Goal: Information Seeking & Learning: Learn about a topic

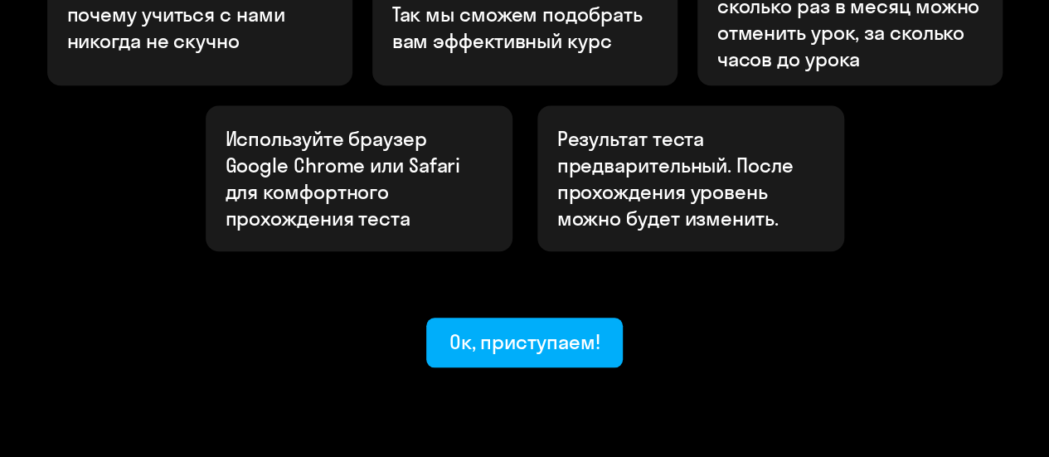
scroll to position [740, 0]
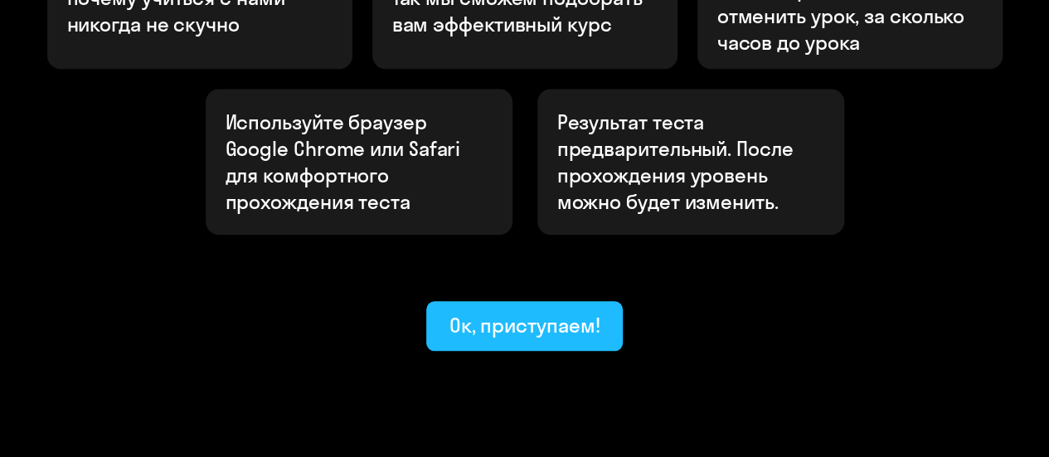
click at [518, 312] on div "Ок, приступаем!" at bounding box center [525, 325] width 151 height 27
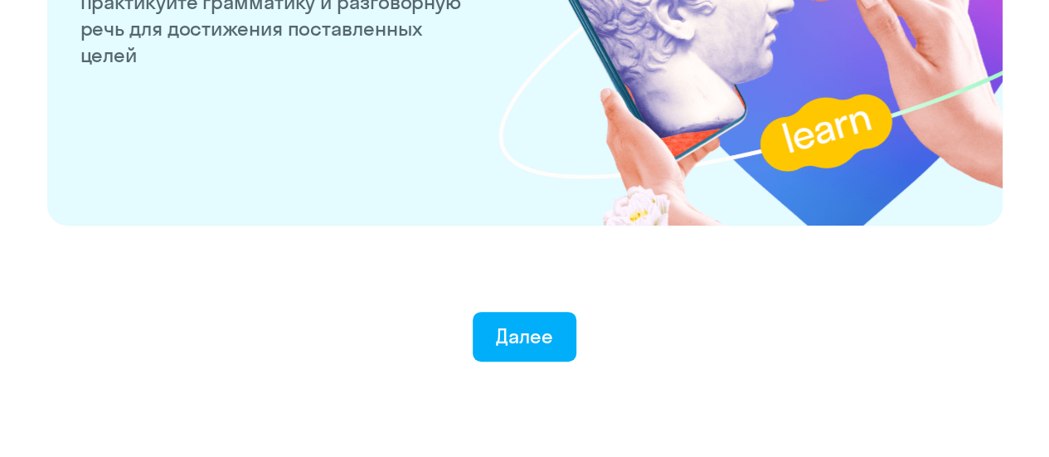
scroll to position [3388, 0]
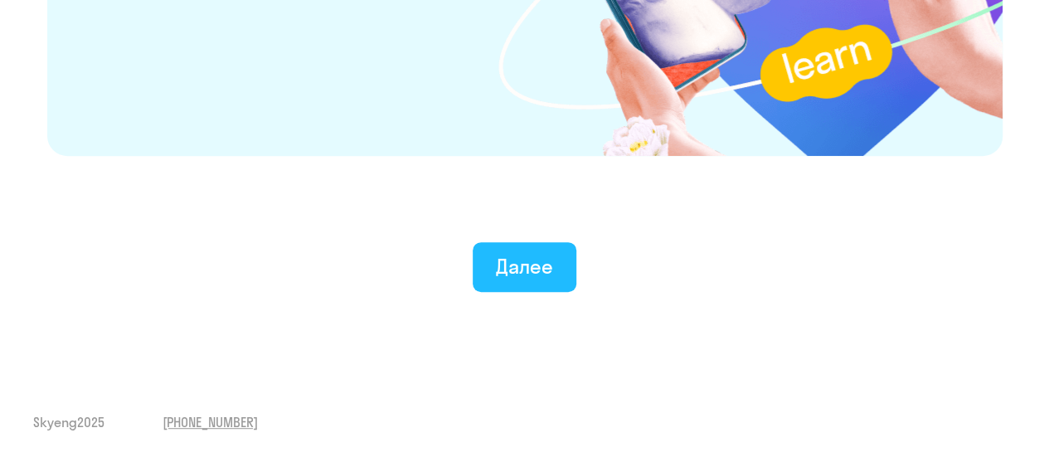
click at [514, 274] on div "Далее" at bounding box center [524, 266] width 57 height 27
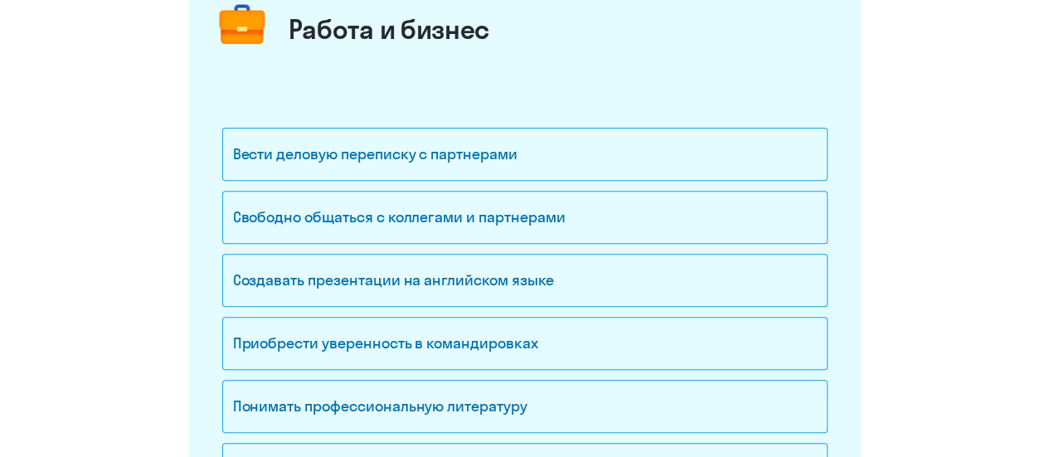
scroll to position [276, 0]
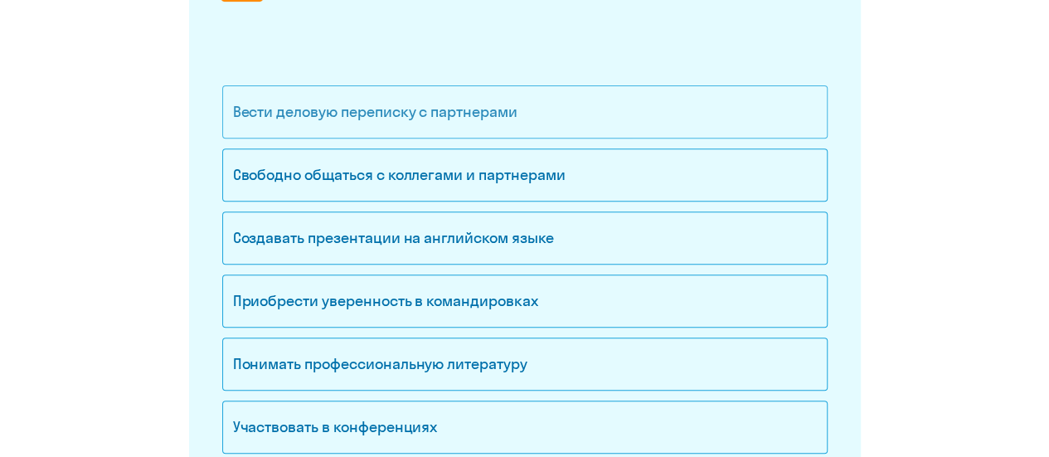
click at [538, 122] on div "Вести деловую переписку с партнерами" at bounding box center [525, 111] width 606 height 53
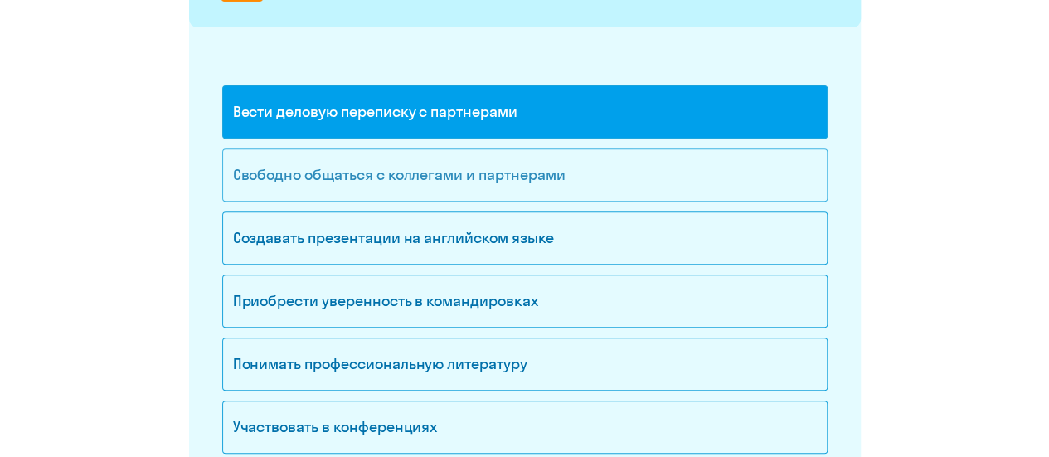
click at [577, 171] on div "Свободно общаться с коллегами и партнерами" at bounding box center [525, 174] width 606 height 53
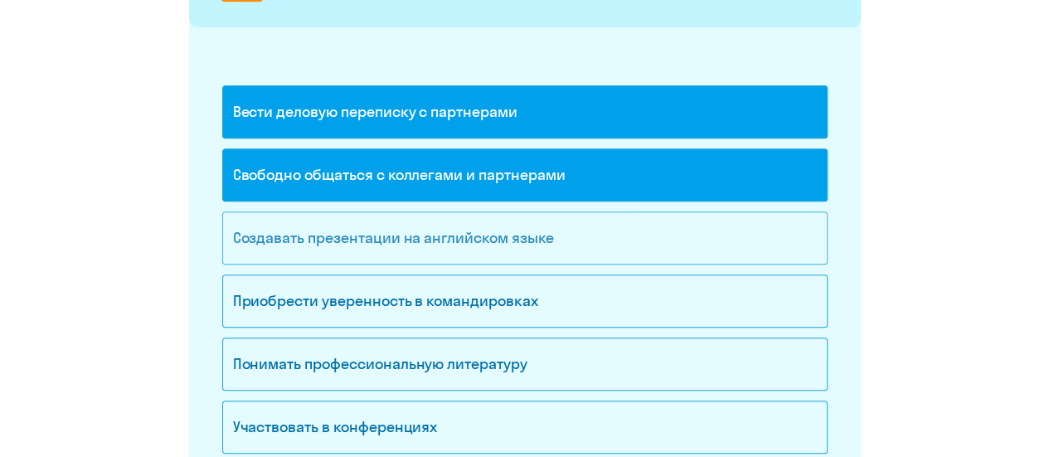
click at [572, 242] on div "Создавать презентации на английском языке" at bounding box center [525, 238] width 606 height 53
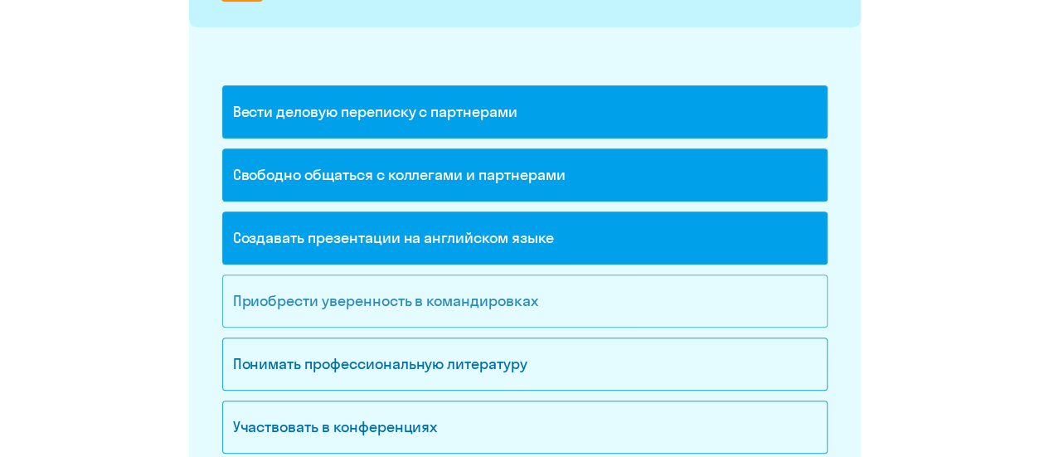
click at [564, 299] on div "Приобрести уверенность в командировках" at bounding box center [525, 301] width 606 height 53
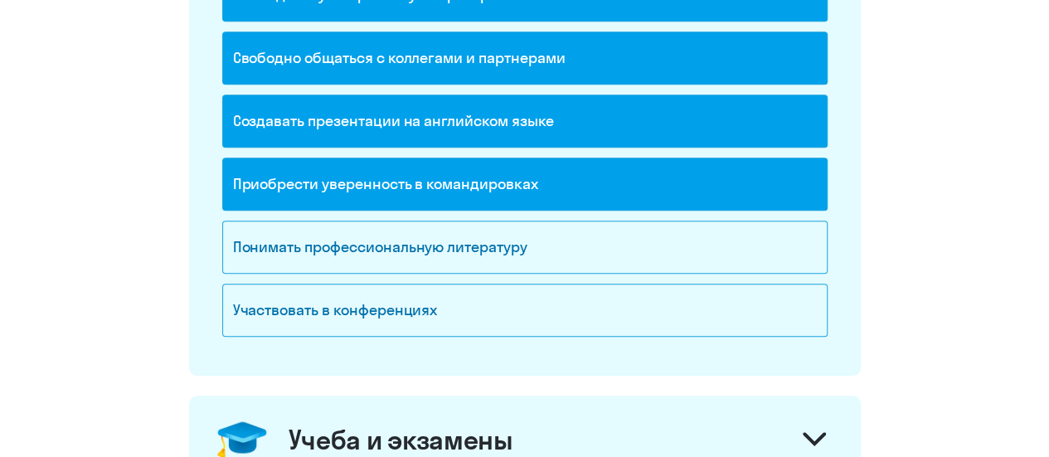
scroll to position [415, 0]
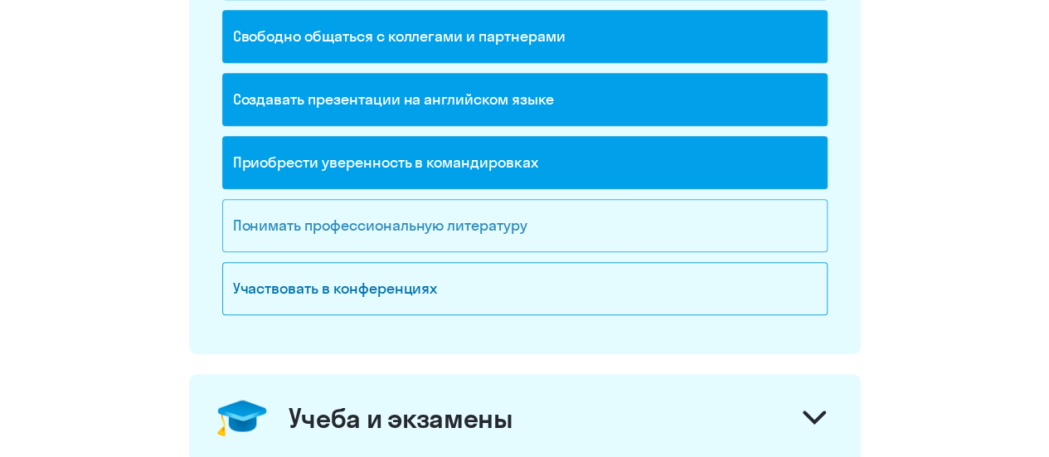
click at [561, 220] on div "Понимать профессиональную литературу" at bounding box center [525, 225] width 606 height 53
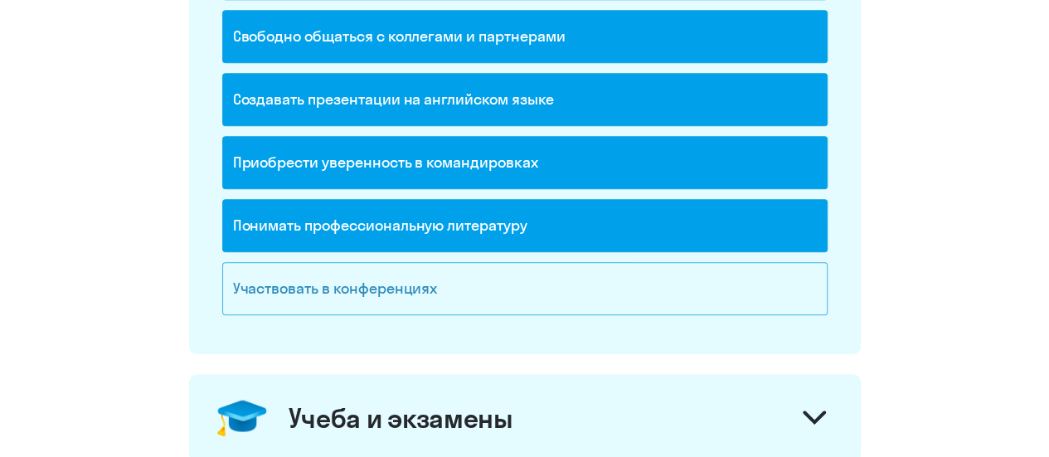
click at [549, 280] on div "Участвовать в конференциях" at bounding box center [525, 288] width 606 height 53
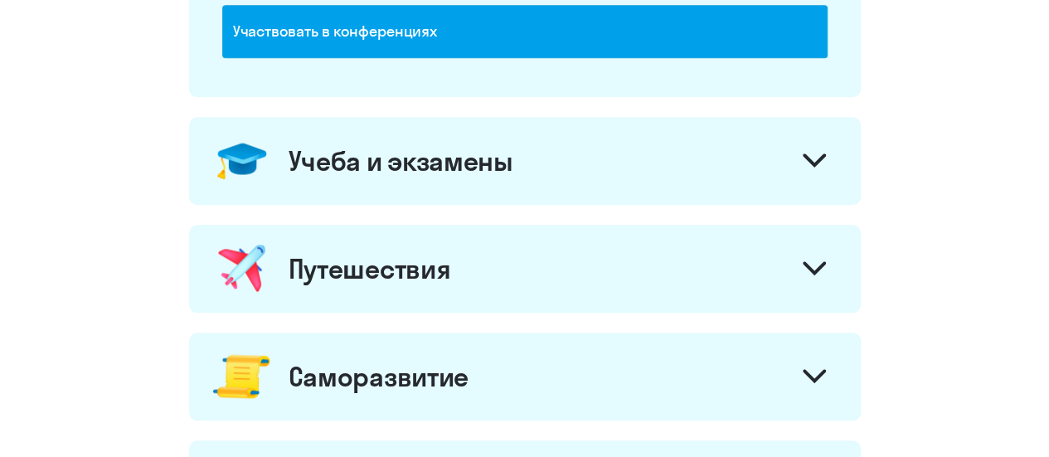
scroll to position [691, 0]
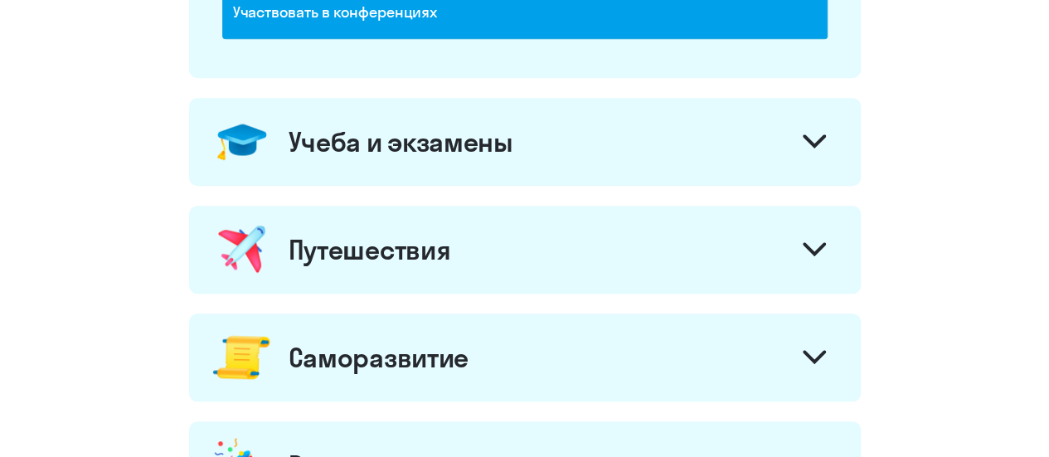
click at [825, 135] on div at bounding box center [815, 144] width 40 height 40
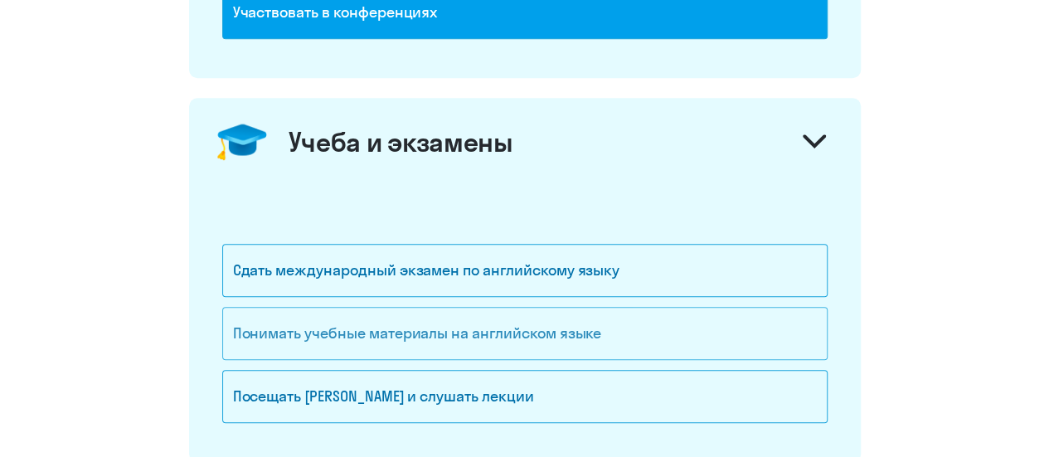
scroll to position [830, 0]
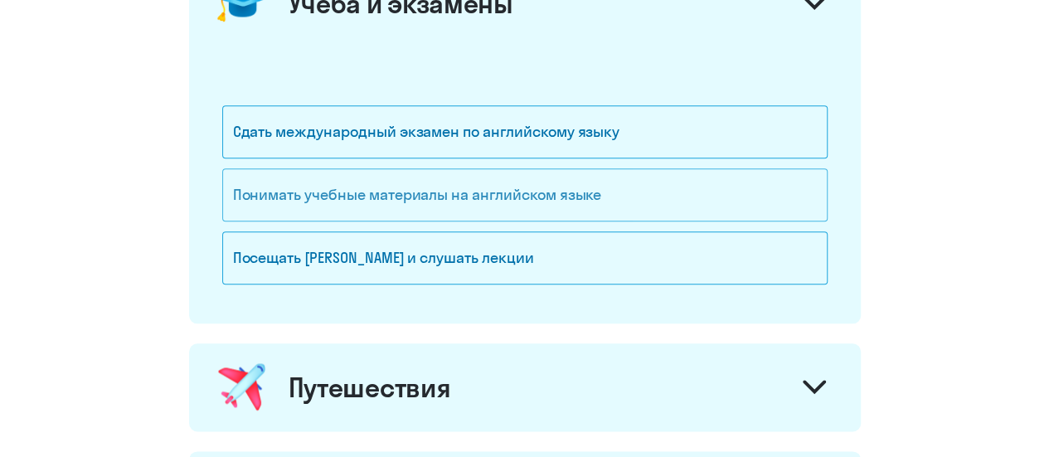
click at [407, 204] on div "Понимать учебные материалы на английском языке" at bounding box center [525, 194] width 606 height 53
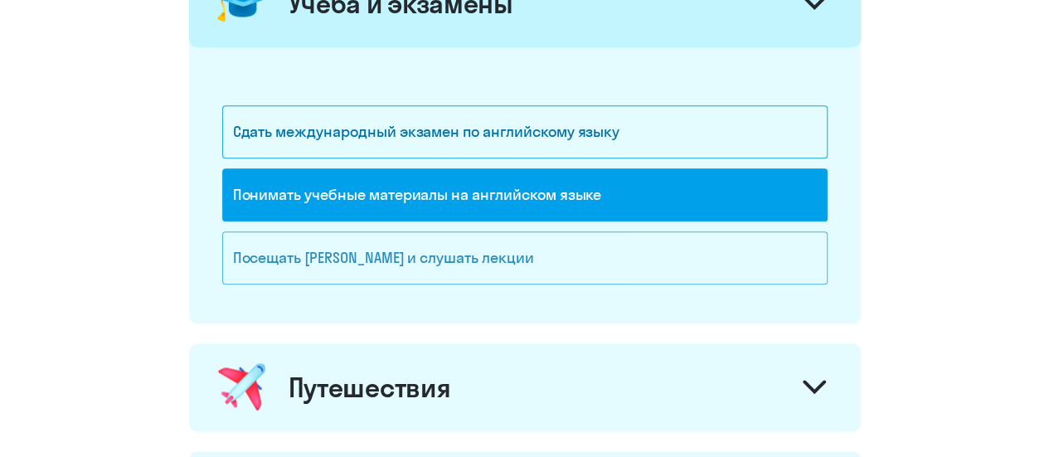
click at [388, 251] on div "Посещать [PERSON_NAME] и слушать лекции" at bounding box center [525, 257] width 606 height 53
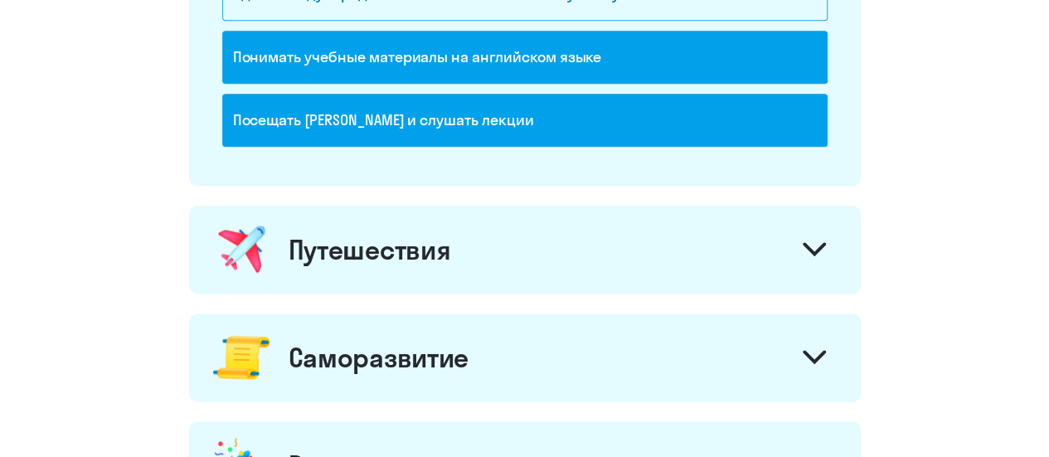
scroll to position [1106, 0]
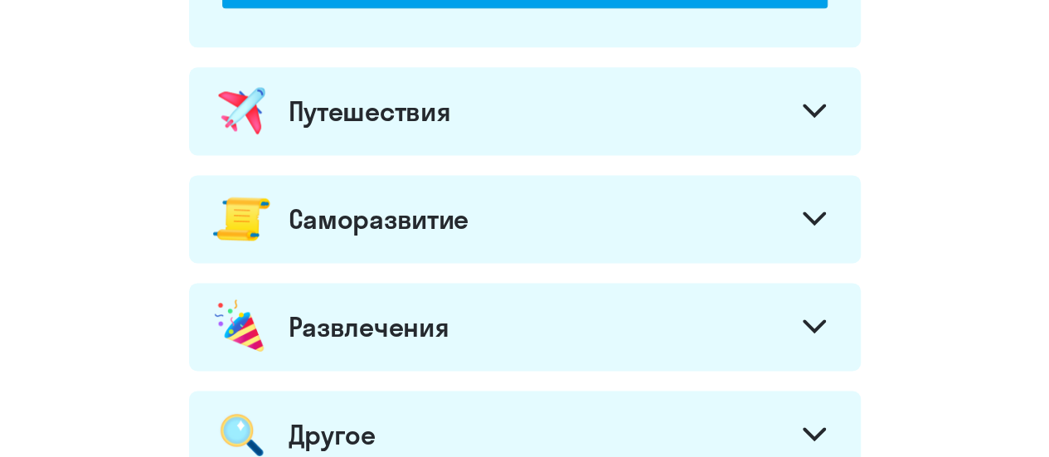
click at [807, 105] on icon at bounding box center [815, 110] width 20 height 10
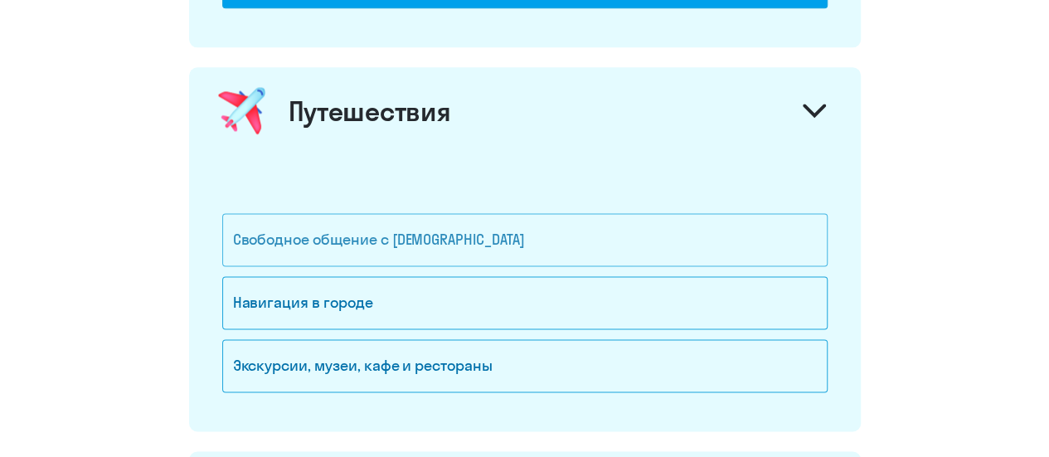
click at [469, 242] on div "Свободное общение с [DEMOGRAPHIC_DATA]" at bounding box center [525, 239] width 606 height 53
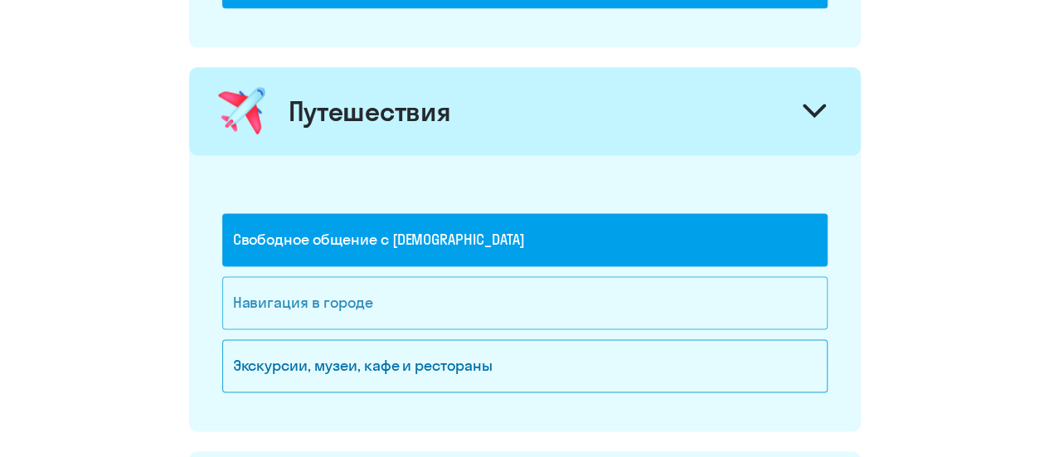
click at [477, 295] on div "Навигация в городе" at bounding box center [525, 302] width 606 height 53
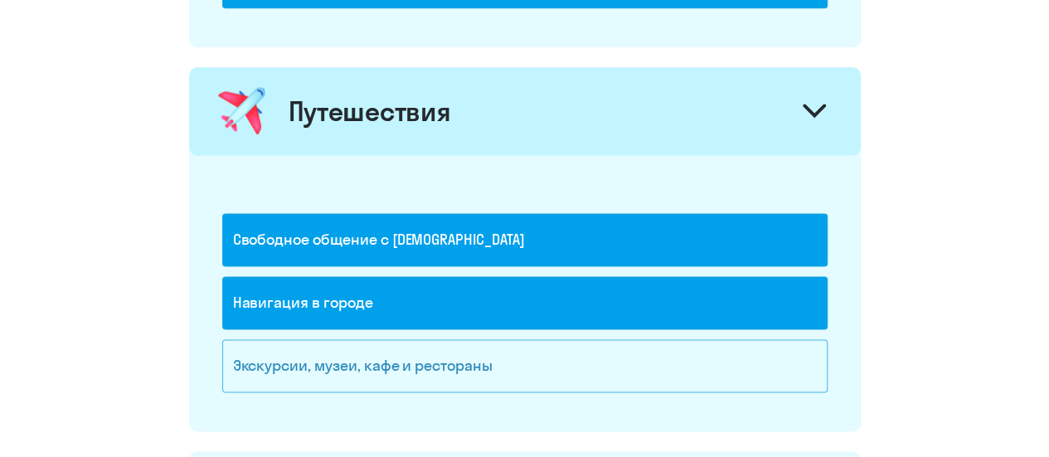
click at [562, 354] on div "Экскурсии, музеи, кафе и рестораны" at bounding box center [525, 365] width 606 height 53
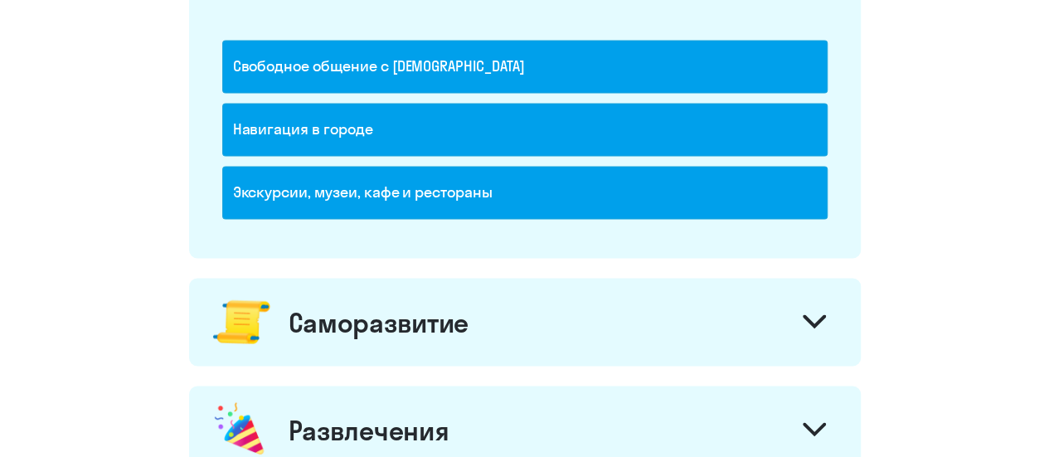
scroll to position [1382, 0]
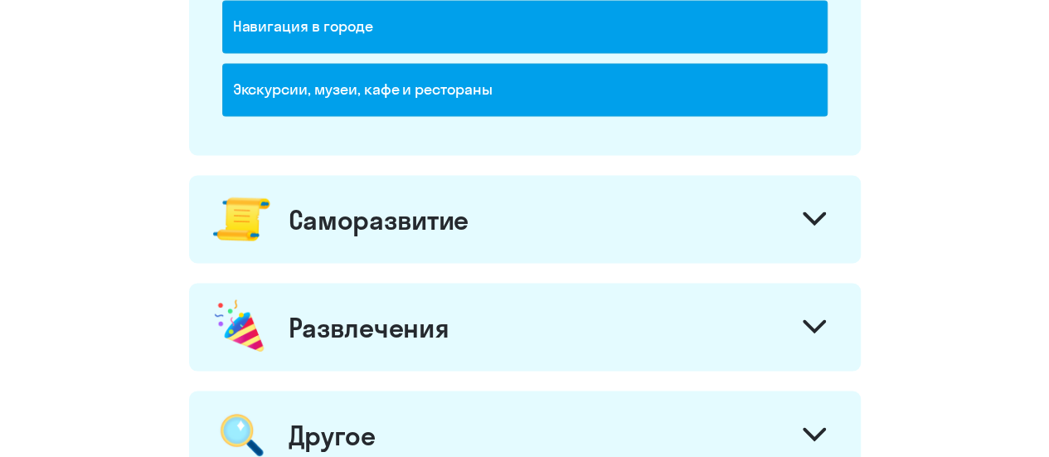
click at [785, 234] on div "Саморазвитие" at bounding box center [525, 219] width 672 height 88
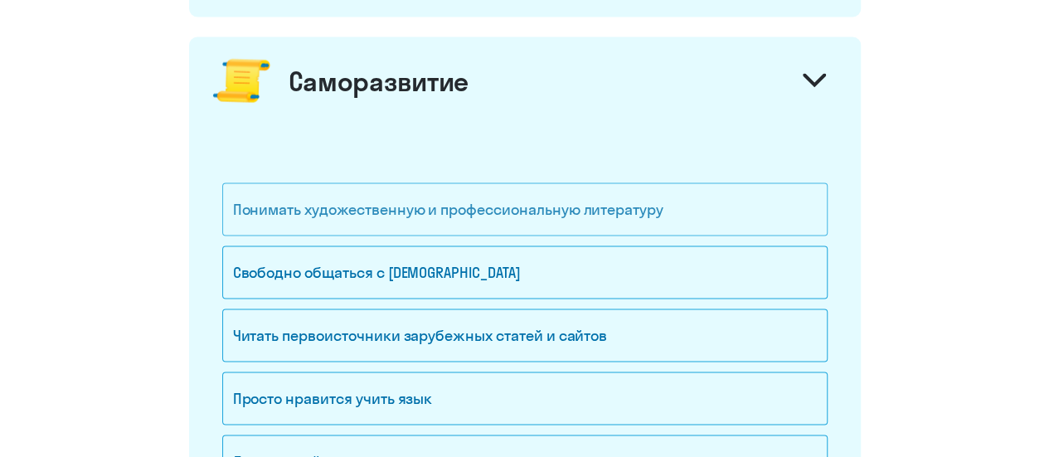
scroll to position [1659, 0]
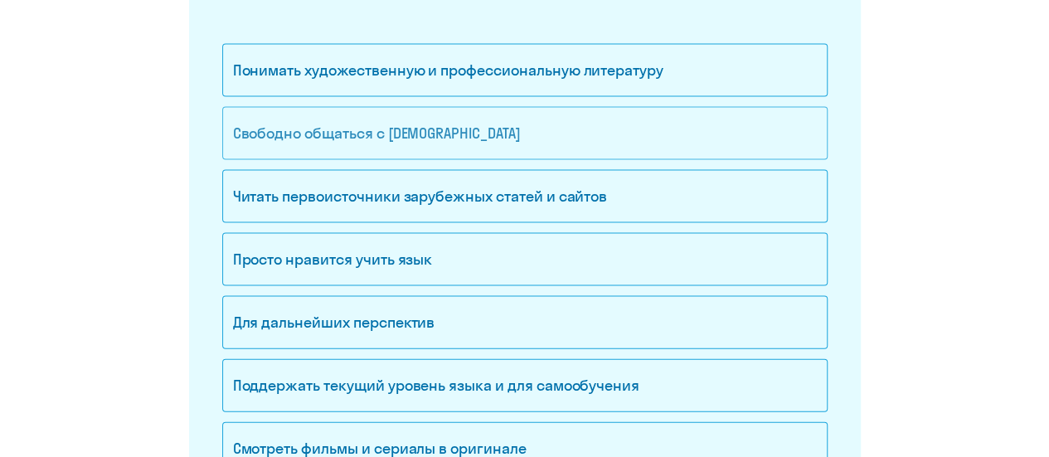
click at [435, 125] on div "Свободно общаться с [DEMOGRAPHIC_DATA]" at bounding box center [525, 133] width 606 height 53
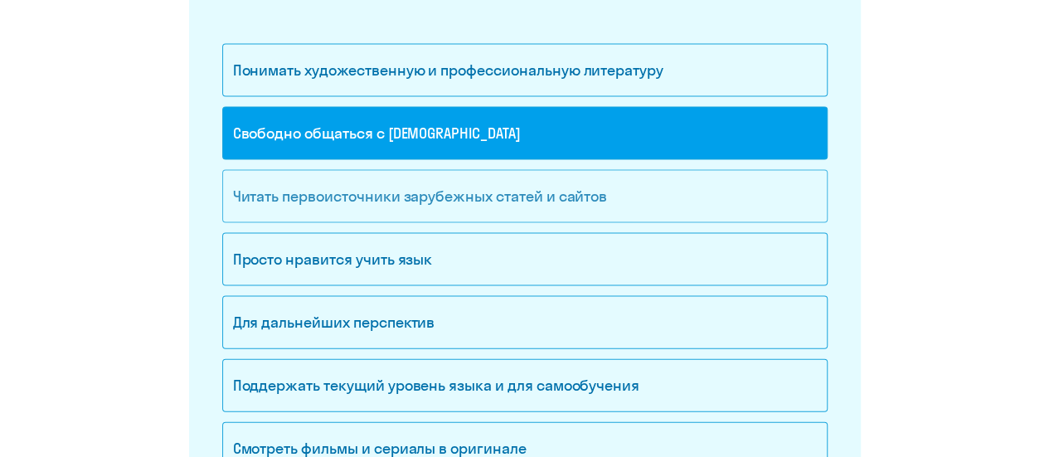
click at [505, 194] on div "Читать первоисточники зарубежных статей и сайтов" at bounding box center [525, 196] width 606 height 53
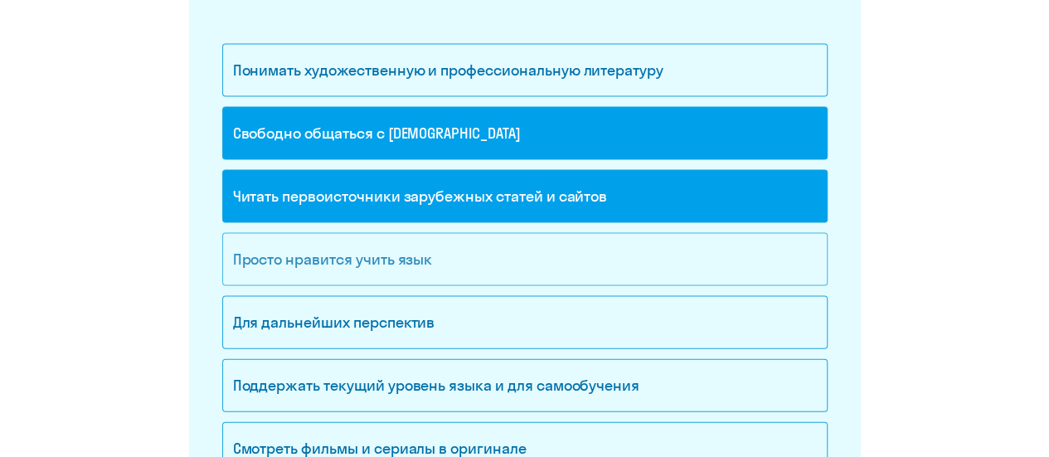
click at [511, 251] on div "Просто нравится учить язык" at bounding box center [525, 259] width 606 height 53
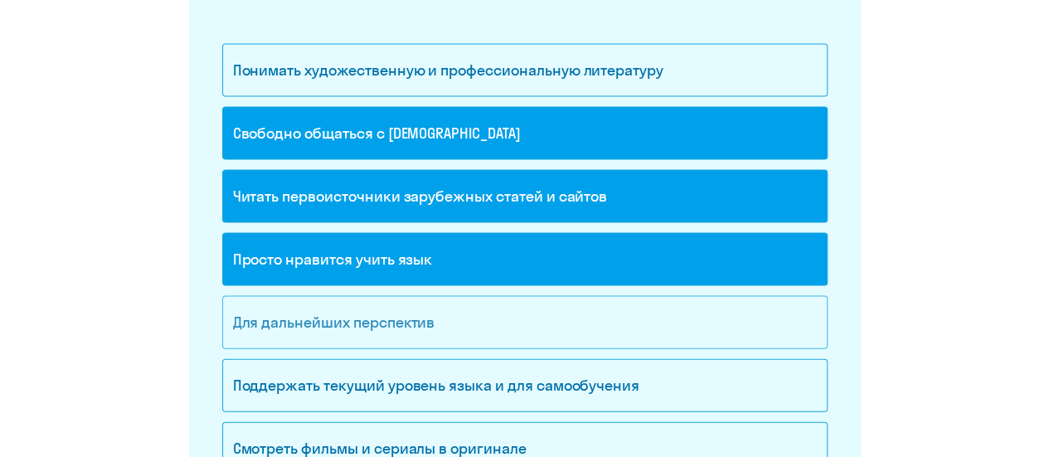
click at [524, 314] on div "Для дальнейших перспектив" at bounding box center [525, 322] width 606 height 53
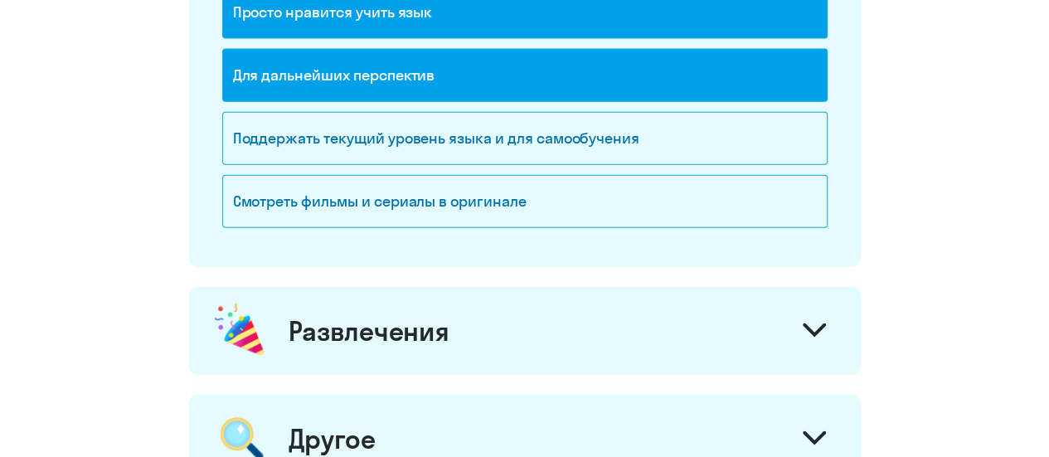
scroll to position [1935, 0]
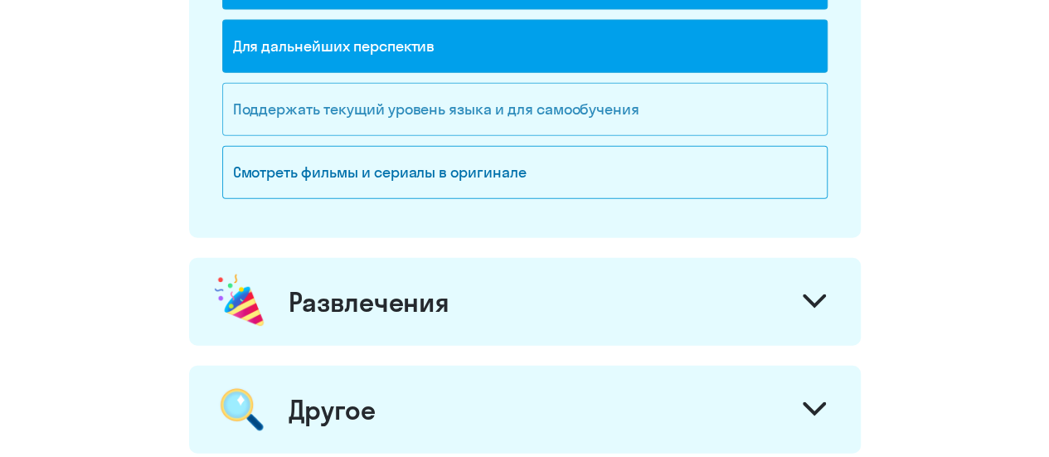
click at [543, 103] on div "Поддержать текущий уровень языка и для cамообучения" at bounding box center [525, 109] width 606 height 53
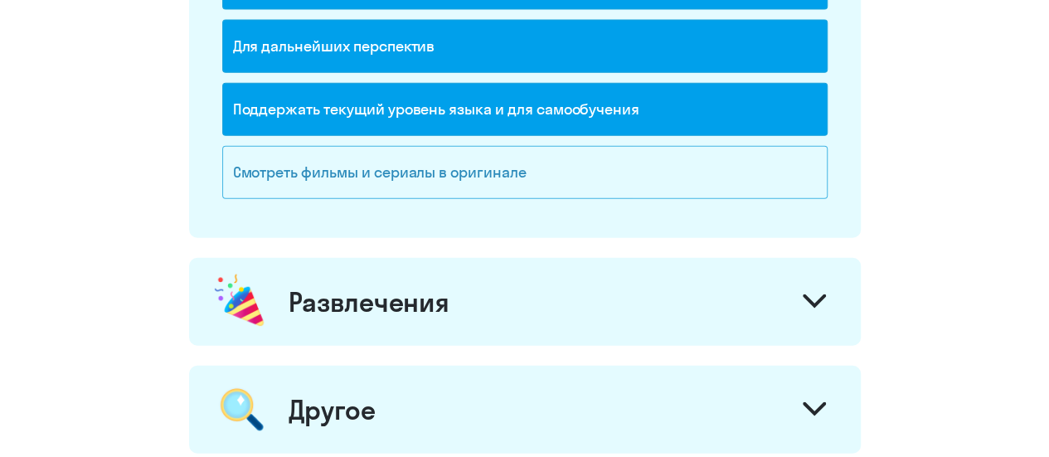
click at [533, 151] on div "Смотреть фильмы и сериалы в оригинале" at bounding box center [525, 172] width 606 height 53
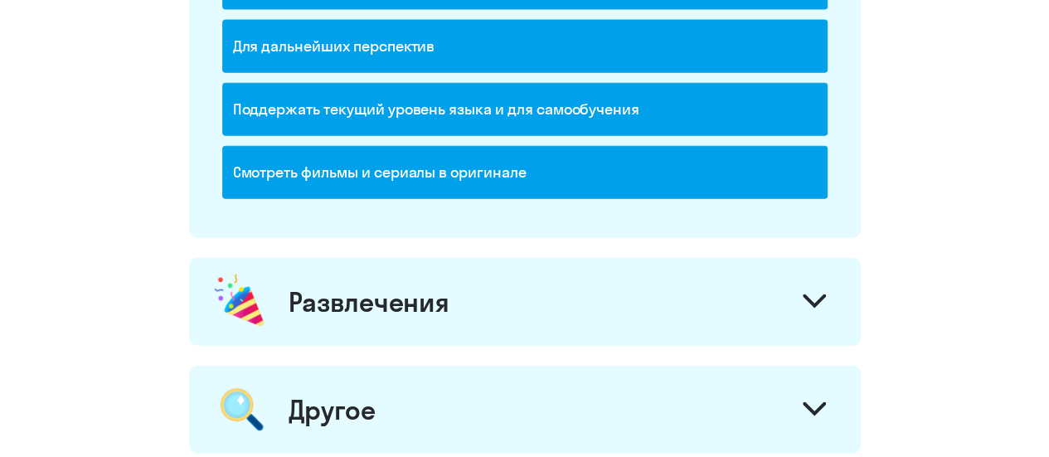
click at [606, 288] on div "Развлечения" at bounding box center [525, 302] width 672 height 88
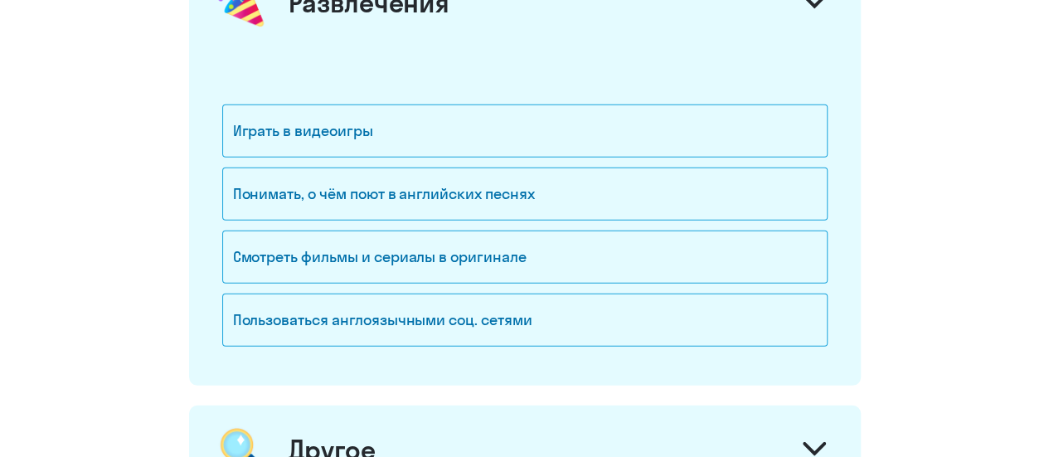
scroll to position [2212, 0]
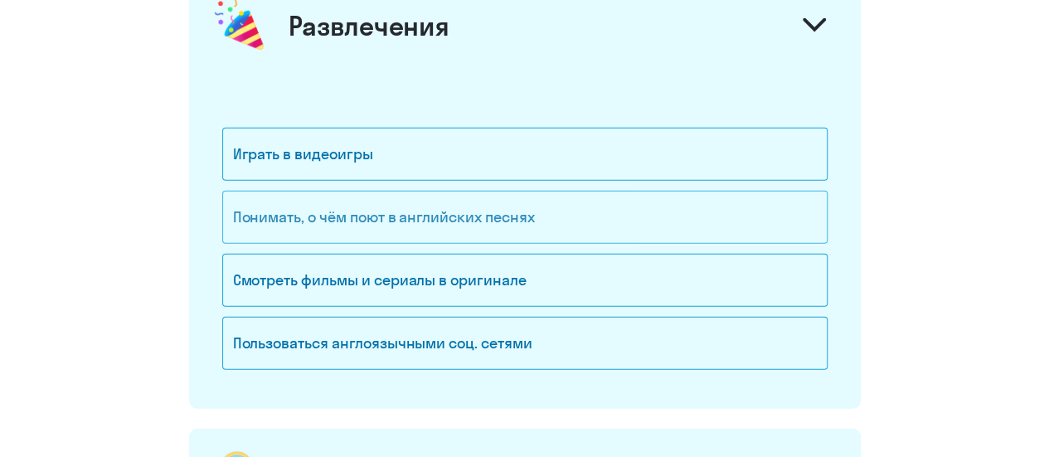
click at [585, 222] on div "Понимать, о чём поют в английских песнях" at bounding box center [525, 217] width 606 height 53
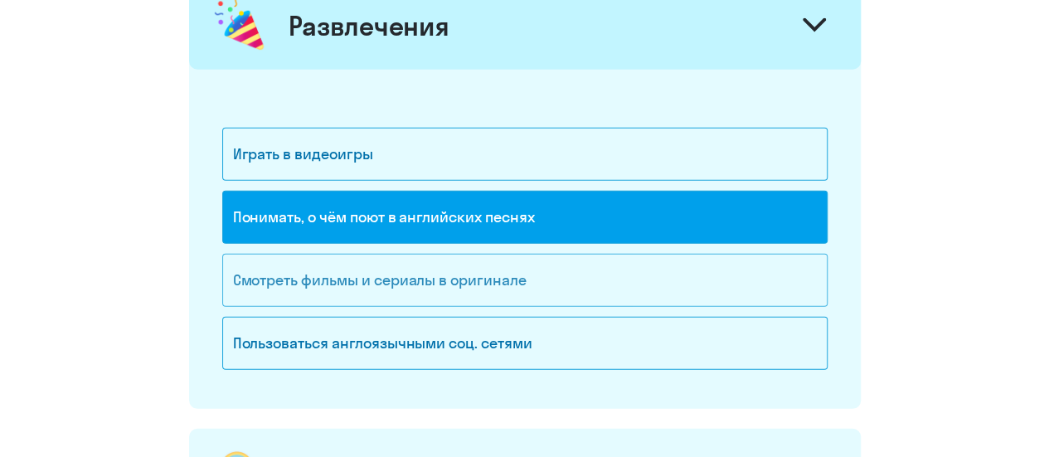
click at [585, 265] on div "Смотреть фильмы и сериалы в оригинале" at bounding box center [525, 280] width 606 height 53
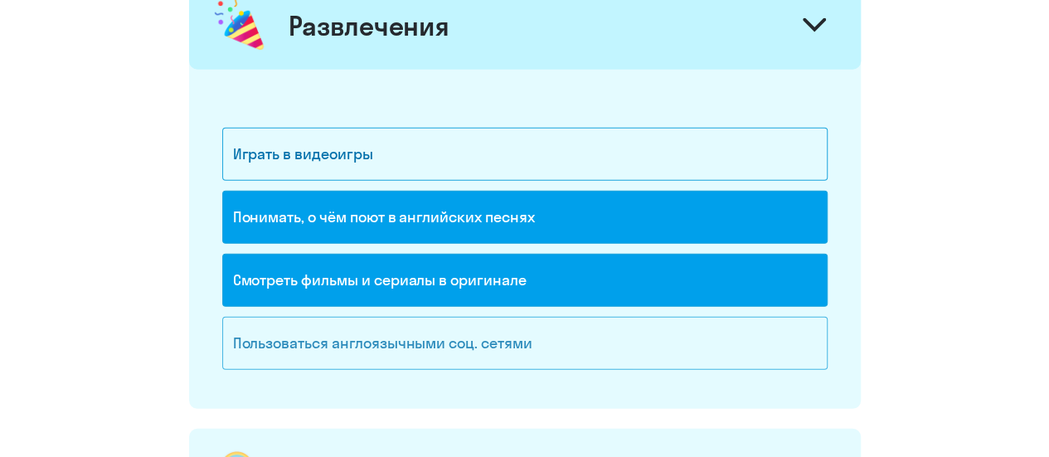
click at [606, 335] on div "Пользоваться англоязычными соц. сетями" at bounding box center [525, 343] width 606 height 53
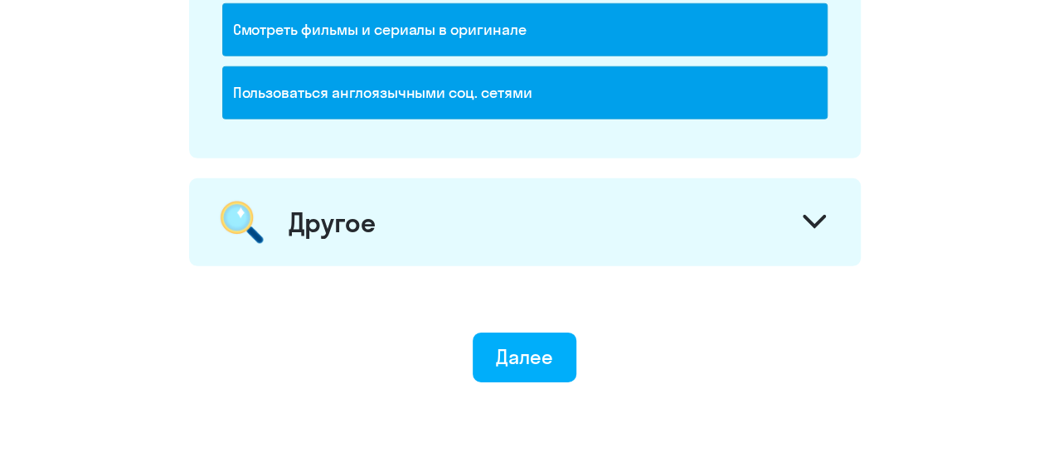
scroll to position [2489, 0]
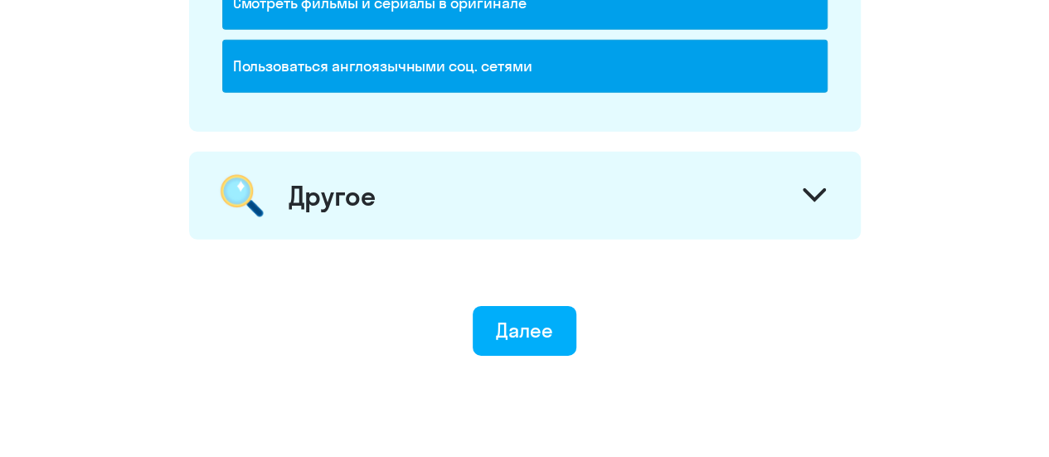
click at [652, 214] on div "Другое" at bounding box center [525, 196] width 672 height 88
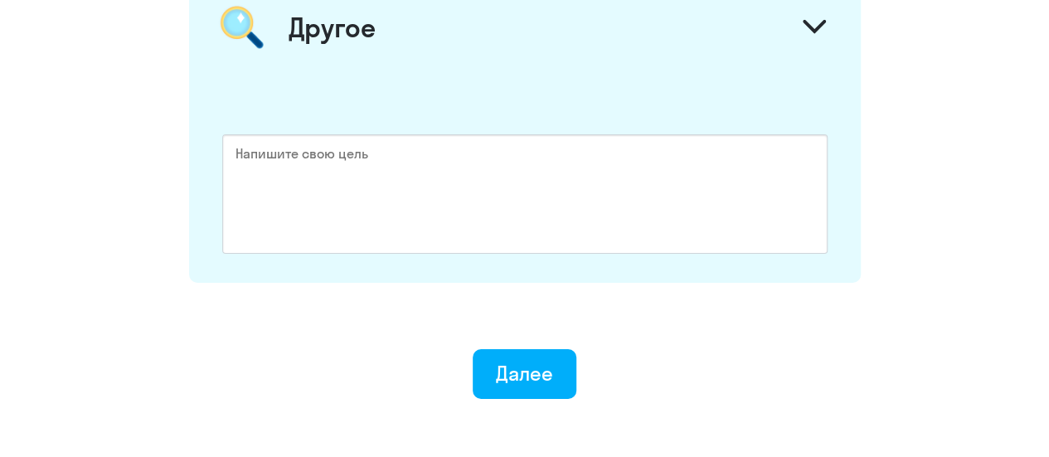
scroll to position [2744, 0]
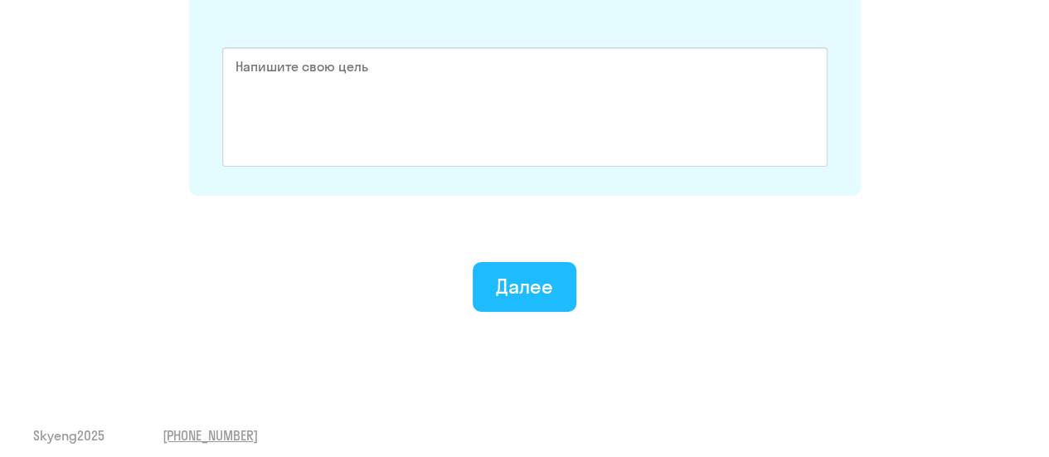
click at [541, 273] on div "Далее" at bounding box center [524, 286] width 57 height 27
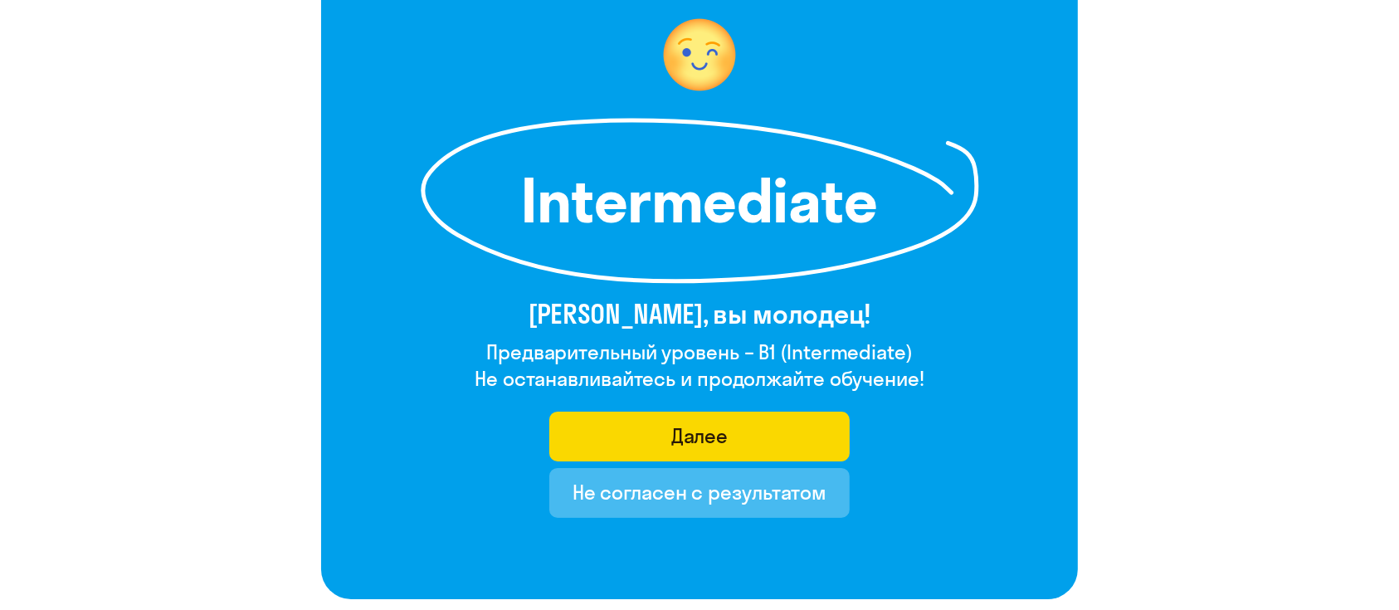
scroll to position [184, 0]
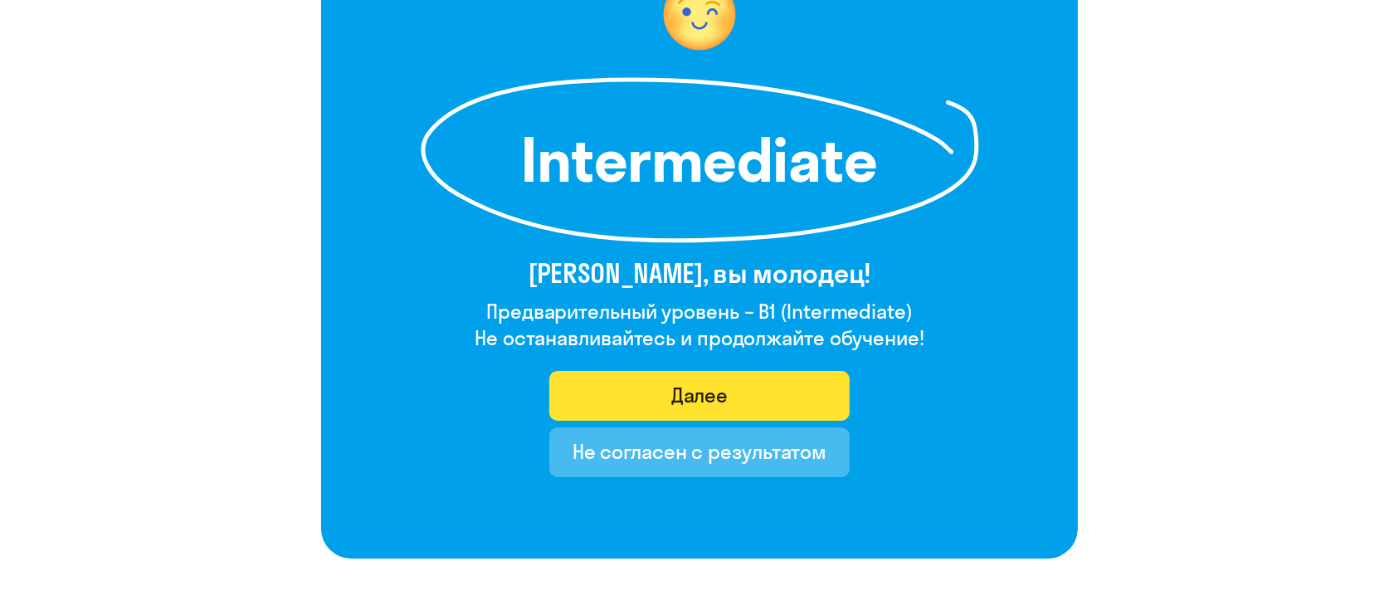
click at [638, 397] on button "Далее" at bounding box center [699, 396] width 301 height 50
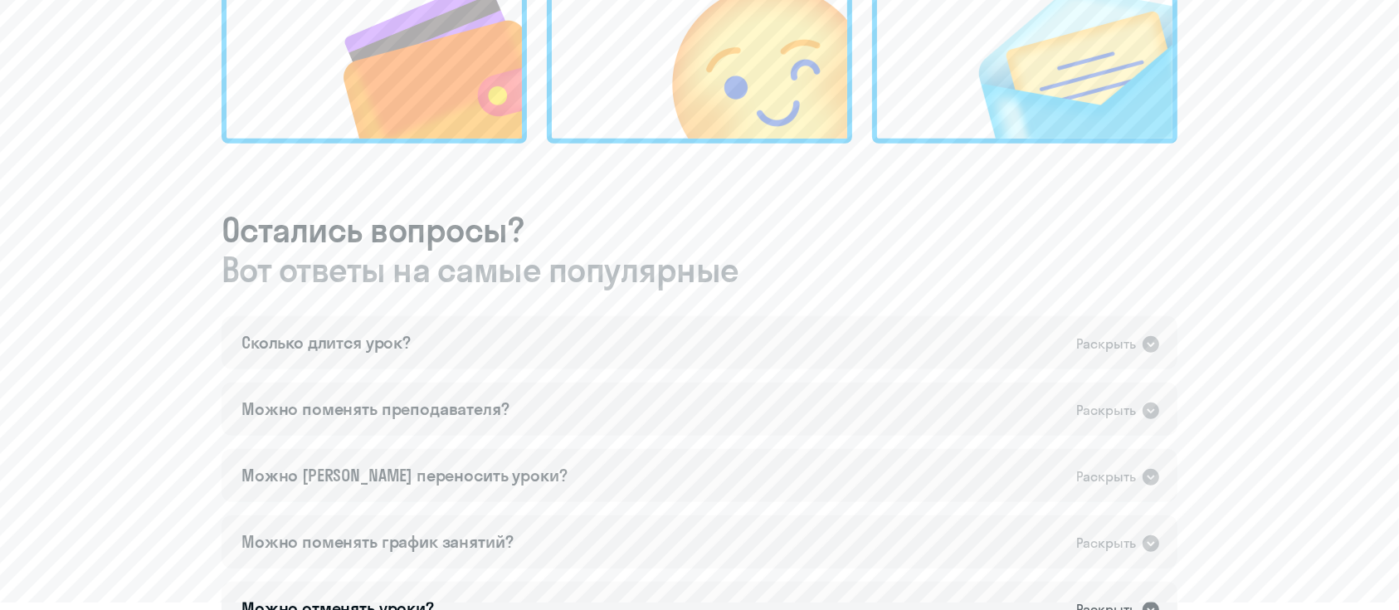
scroll to position [922, 0]
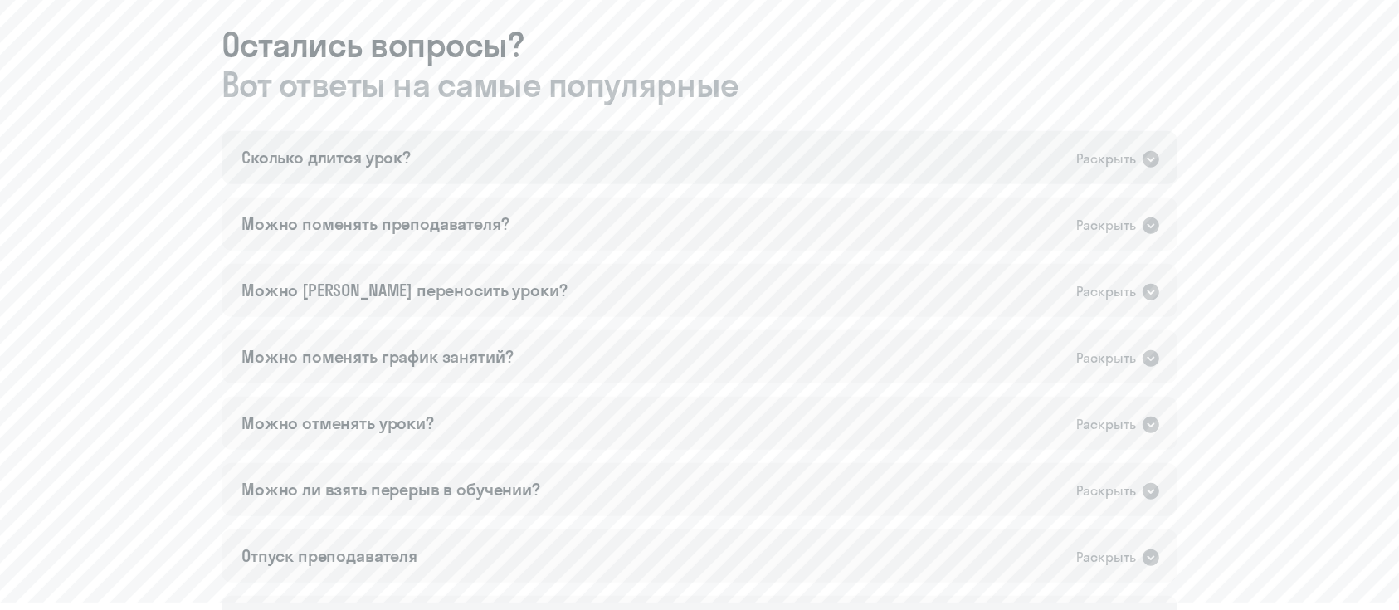
click at [1049, 159] on icon at bounding box center [1150, 159] width 17 height 17
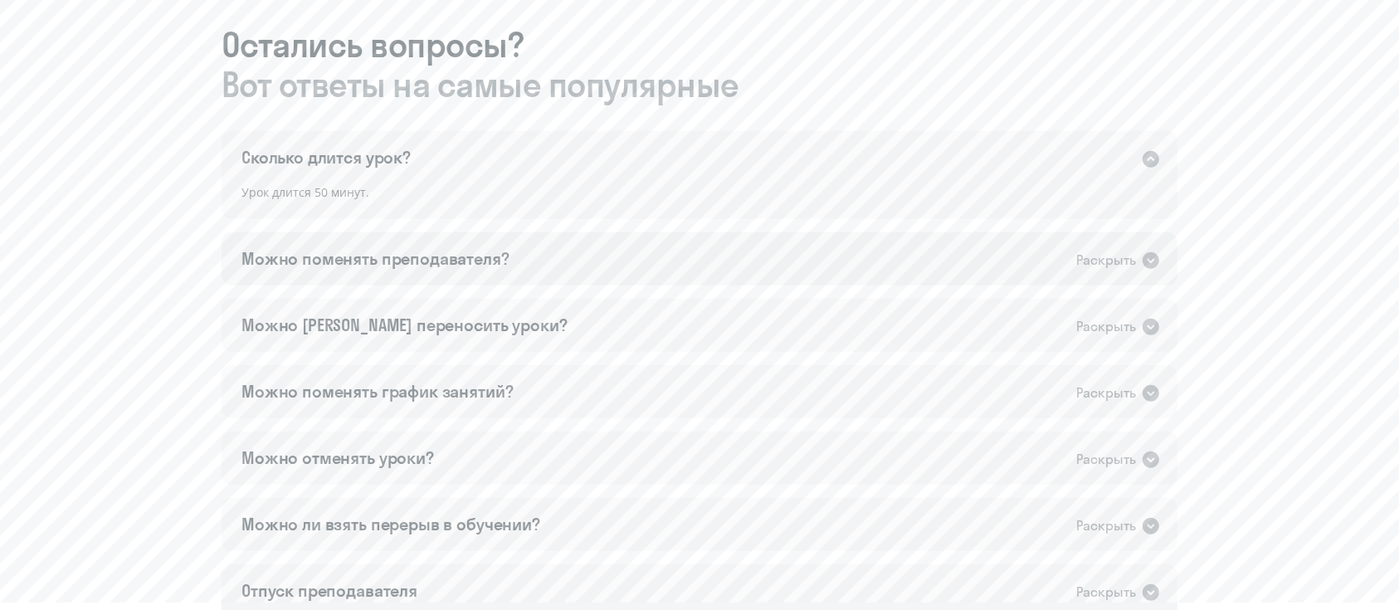
click at [1049, 258] on icon at bounding box center [1150, 260] width 17 height 17
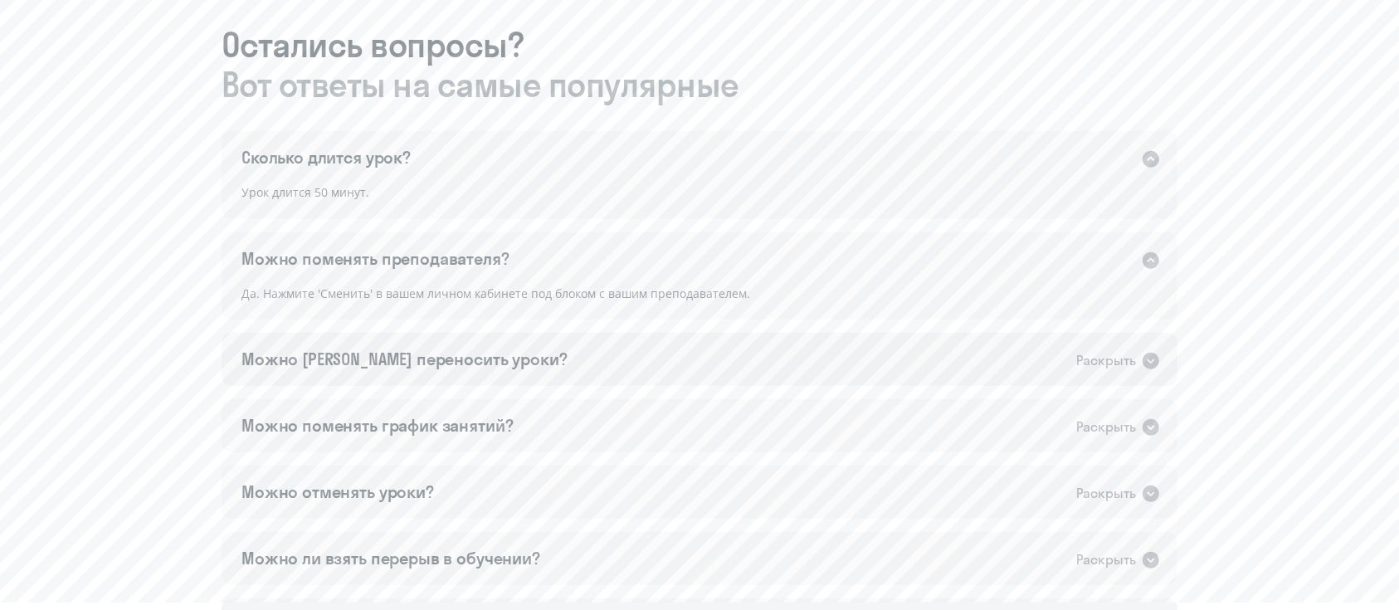
click at [1049, 362] on icon at bounding box center [1151, 361] width 20 height 20
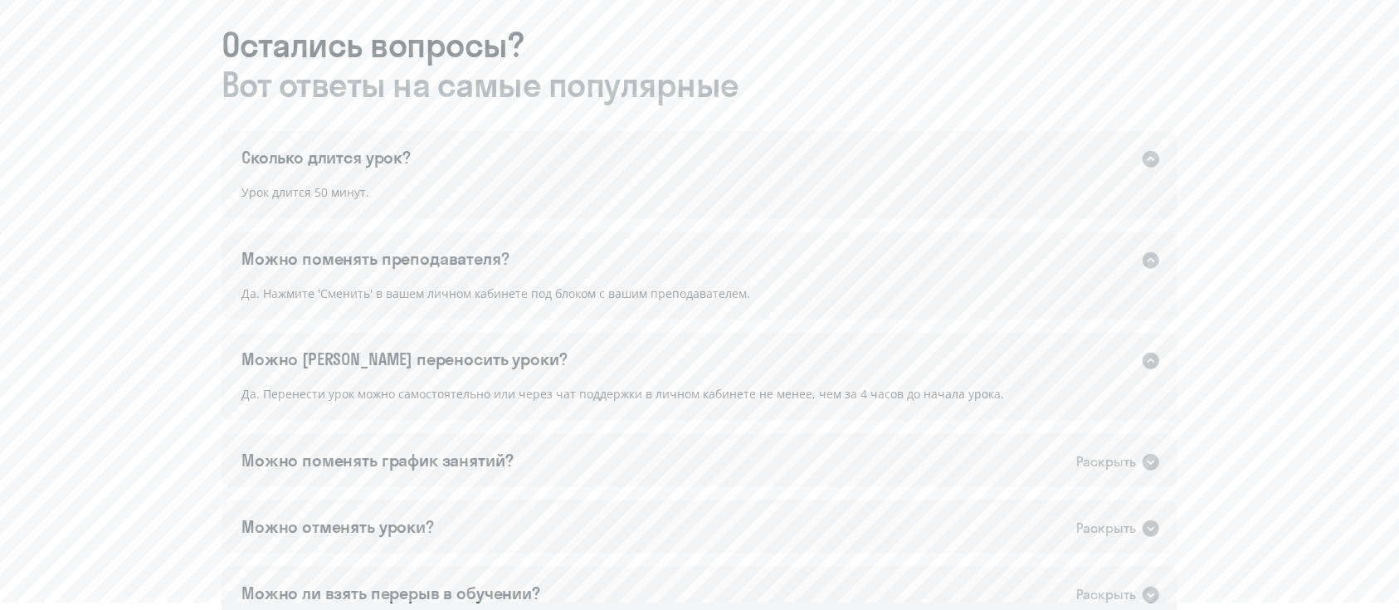
scroll to position [1106, 0]
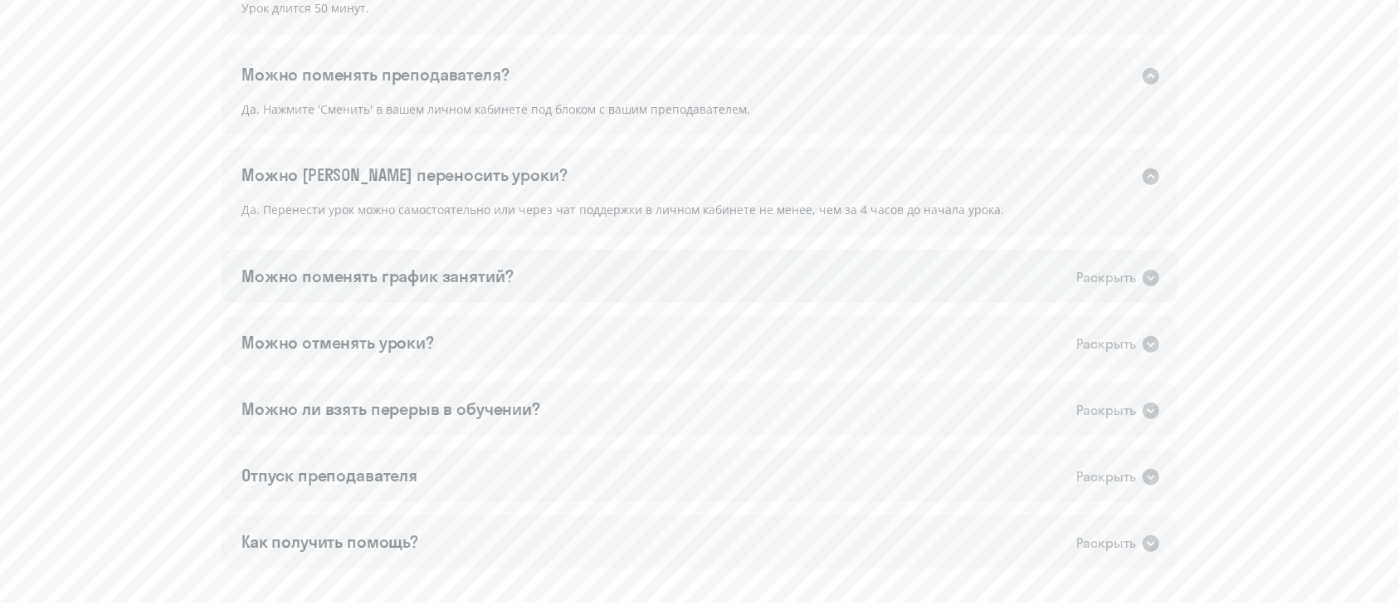
click at [1049, 276] on icon at bounding box center [1150, 278] width 17 height 17
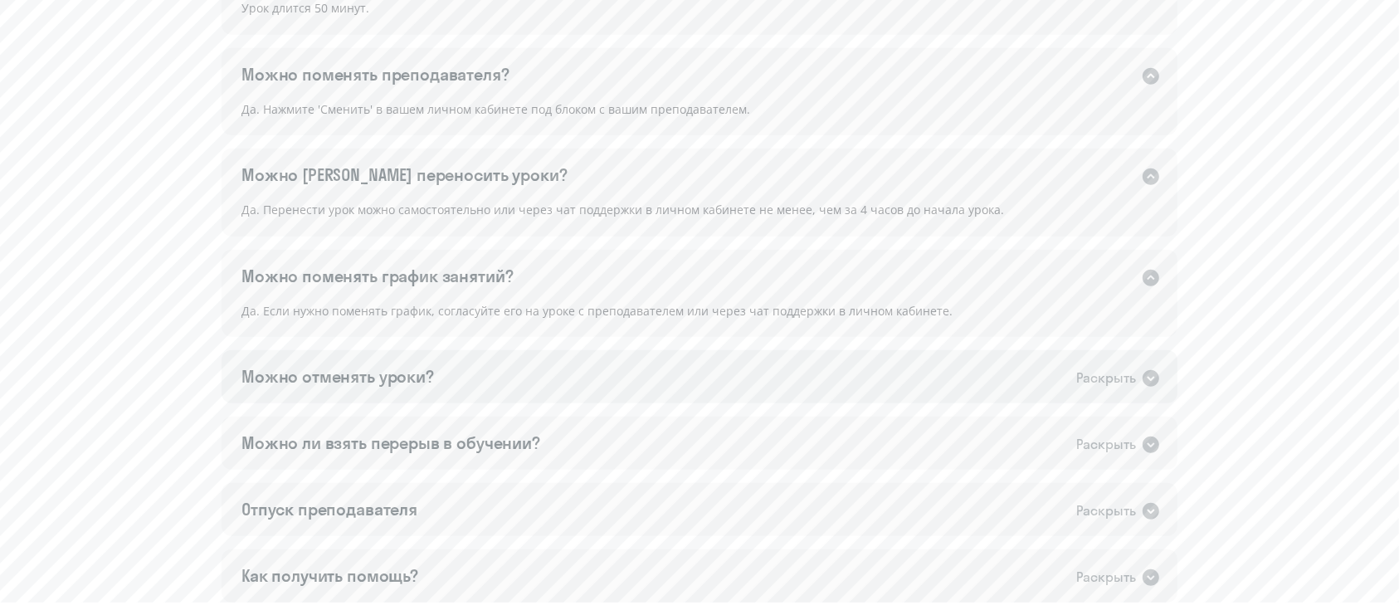
click at [1049, 381] on icon at bounding box center [1150, 378] width 17 height 17
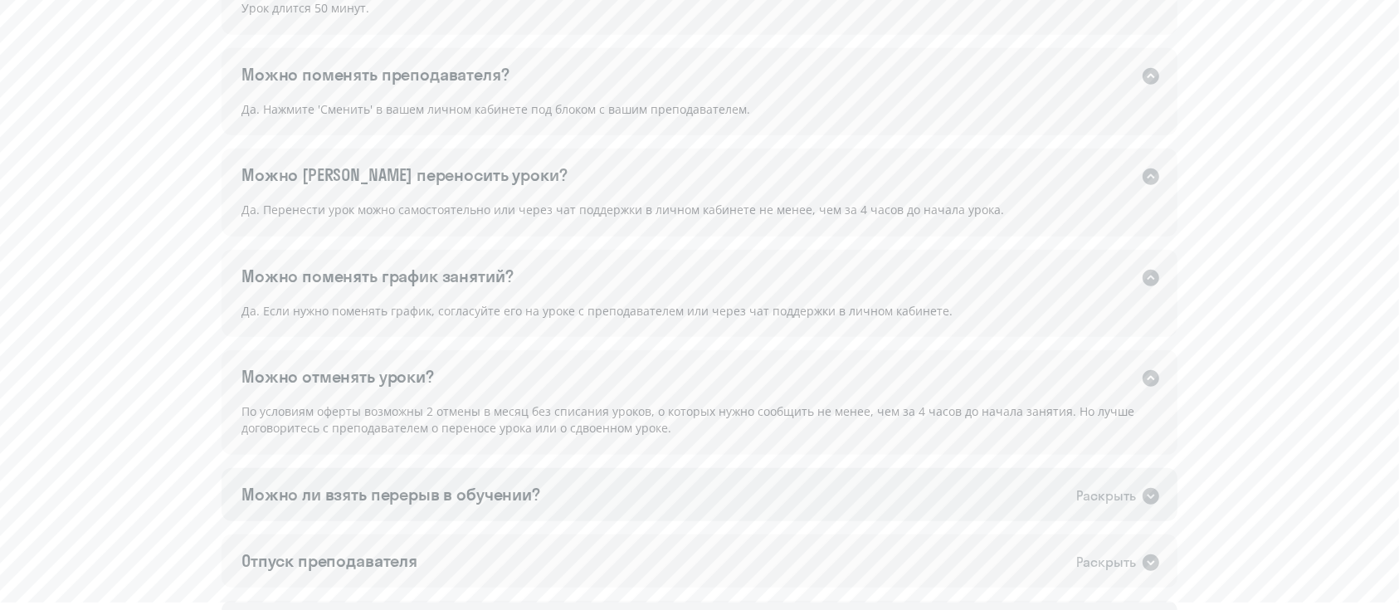
click at [1049, 456] on icon at bounding box center [1150, 496] width 17 height 17
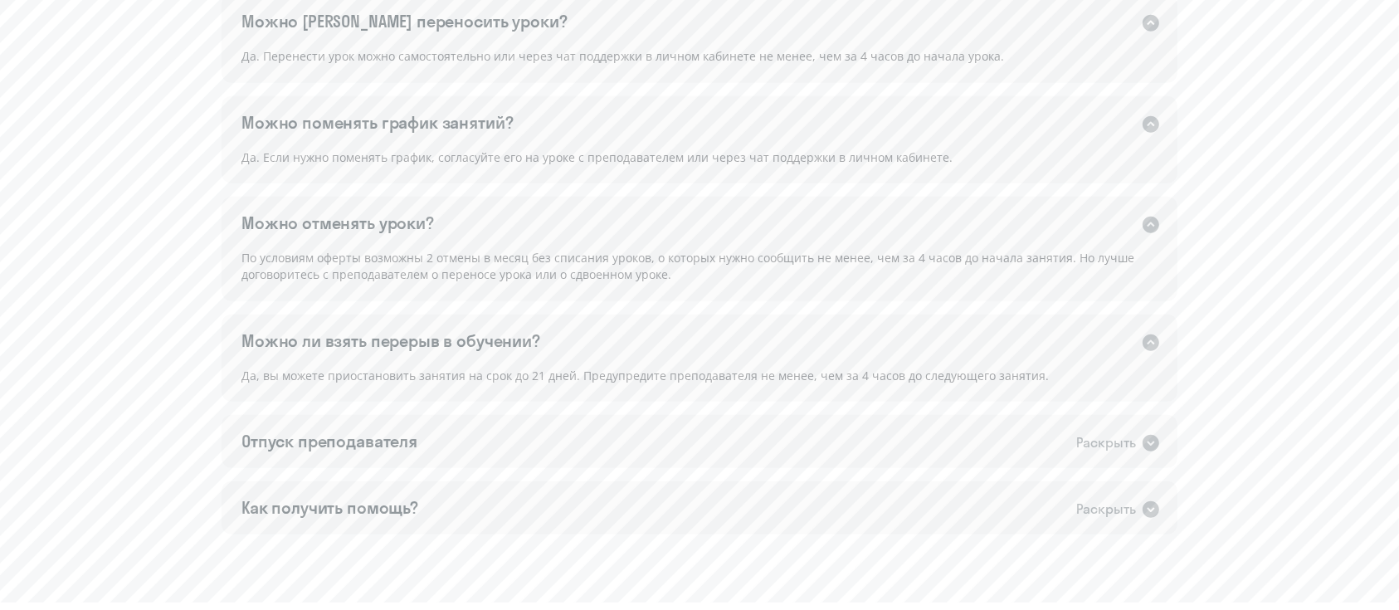
scroll to position [1290, 0]
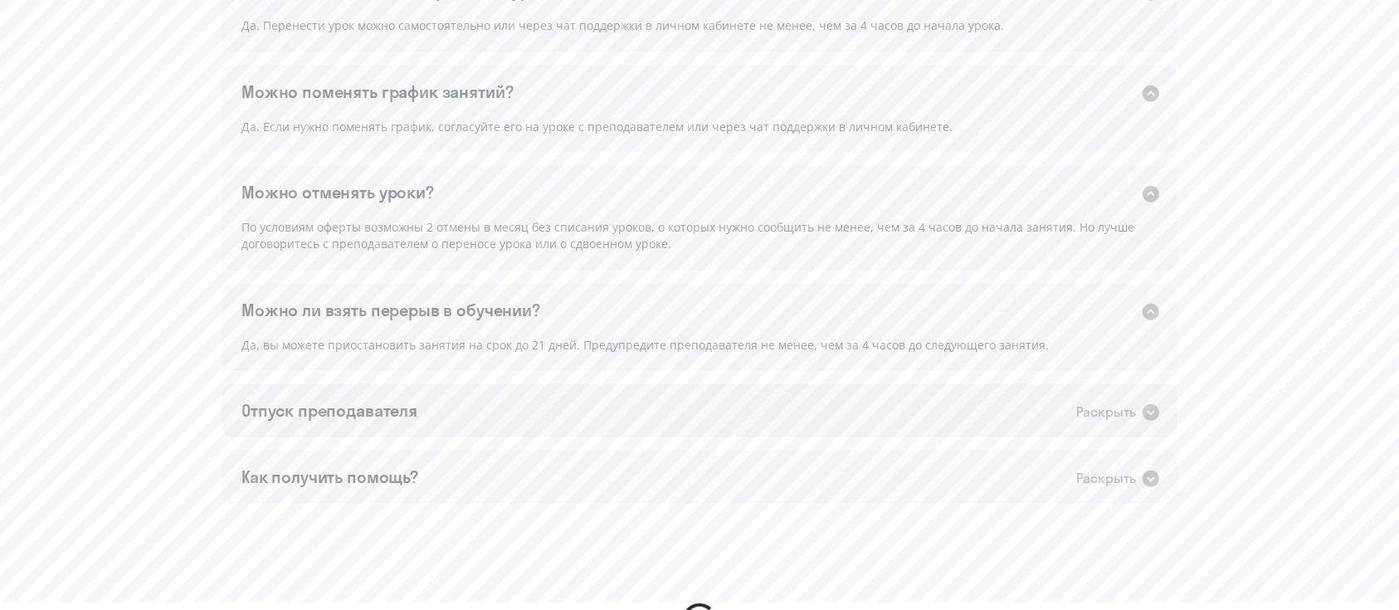
click at [1049, 417] on icon at bounding box center [1150, 412] width 17 height 17
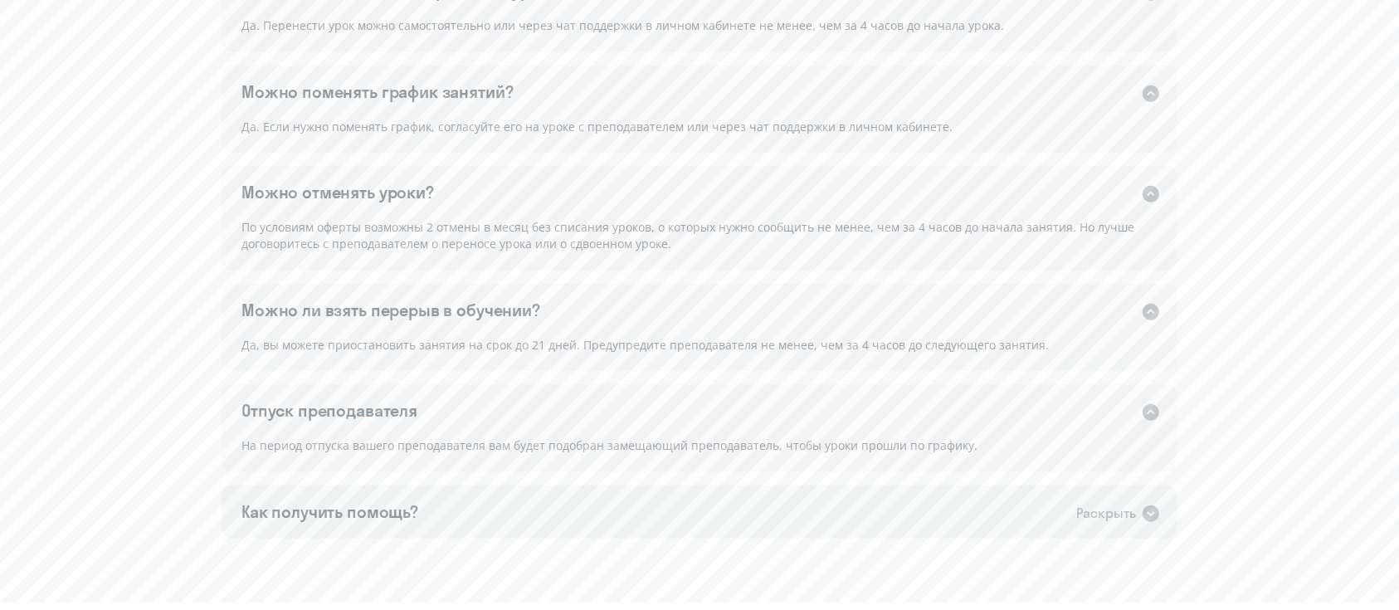
click at [1049, 456] on icon at bounding box center [1151, 514] width 20 height 20
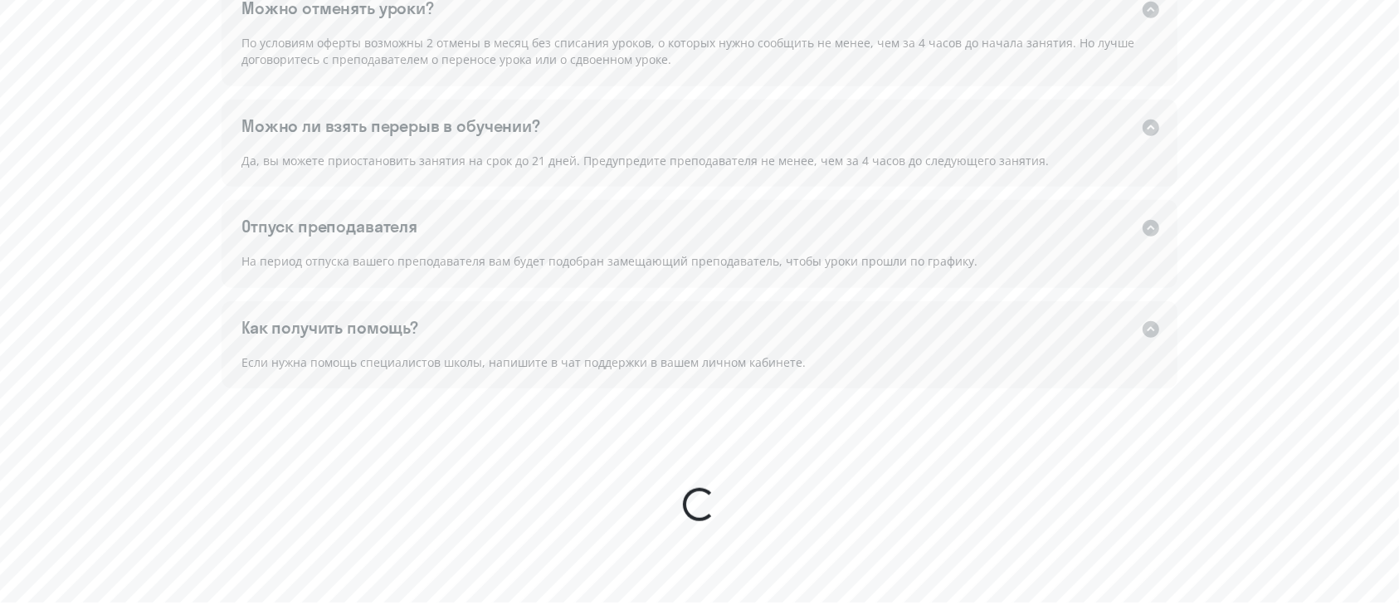
scroll to position [1650, 0]
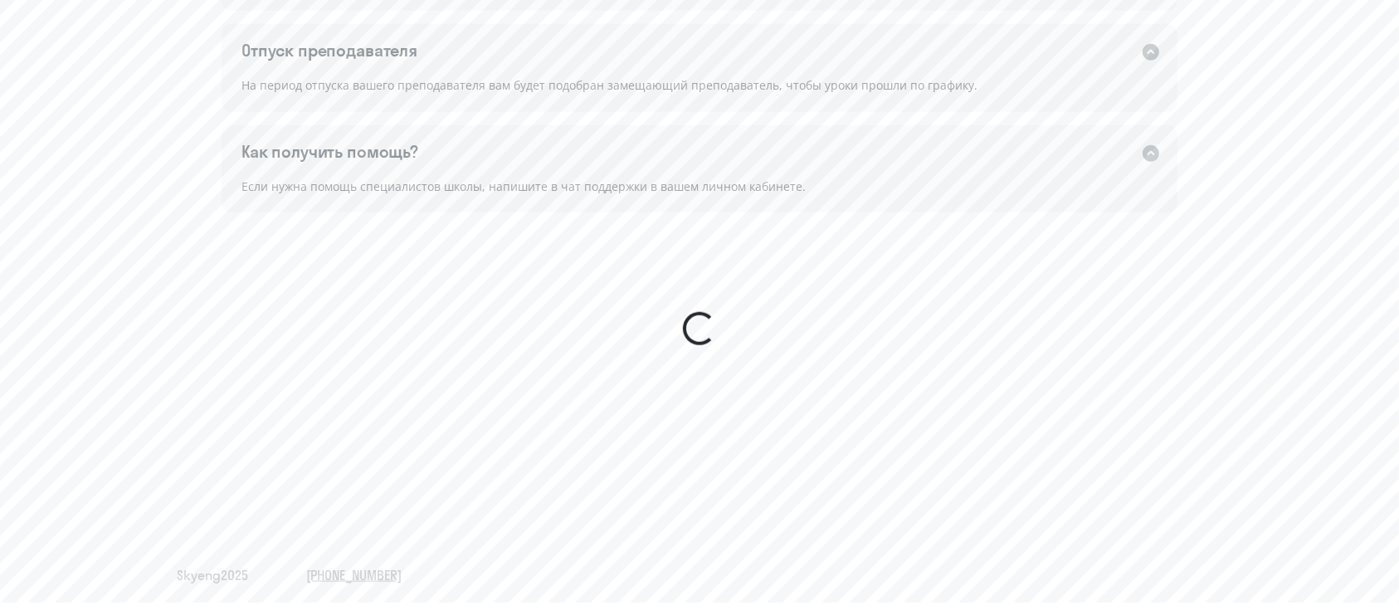
click at [699, 331] on div at bounding box center [699, 328] width 46 height 46
click at [699, 331] on div at bounding box center [699, 328] width 43 height 43
click at [699, 331] on div at bounding box center [699, 329] width 37 height 37
click at [699, 331] on div at bounding box center [699, 328] width 33 height 33
click at [699, 331] on div at bounding box center [699, 328] width 35 height 35
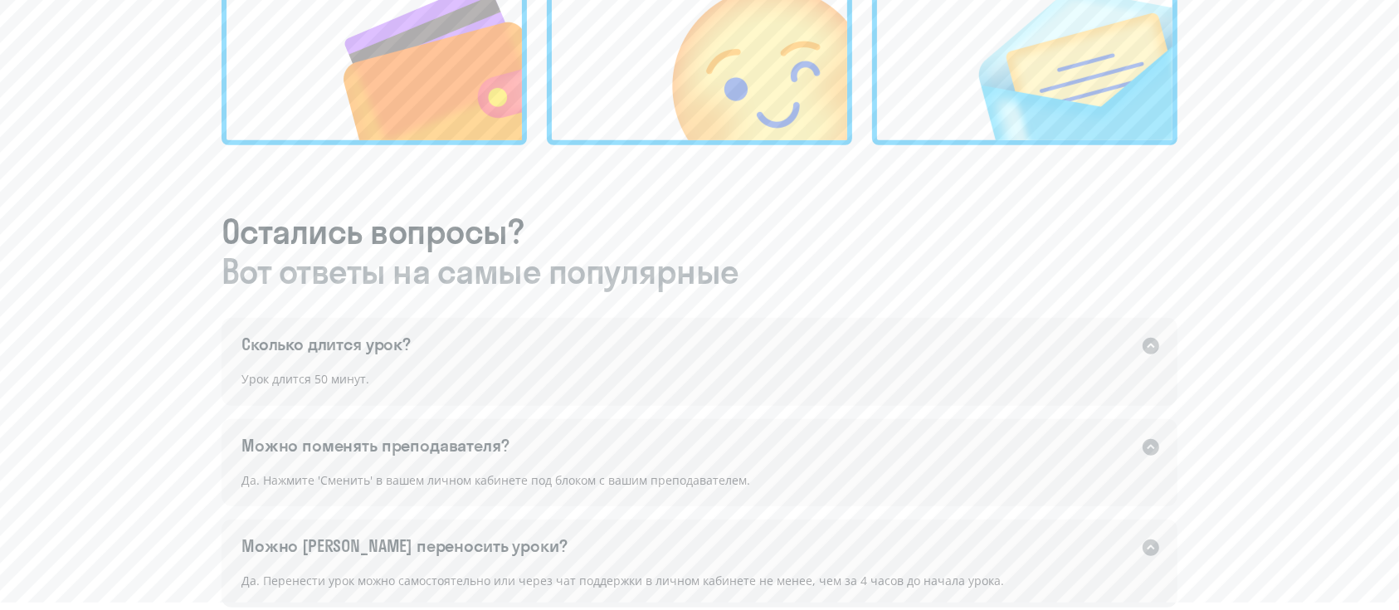
scroll to position [359, 0]
